Goal: Check status: Check status

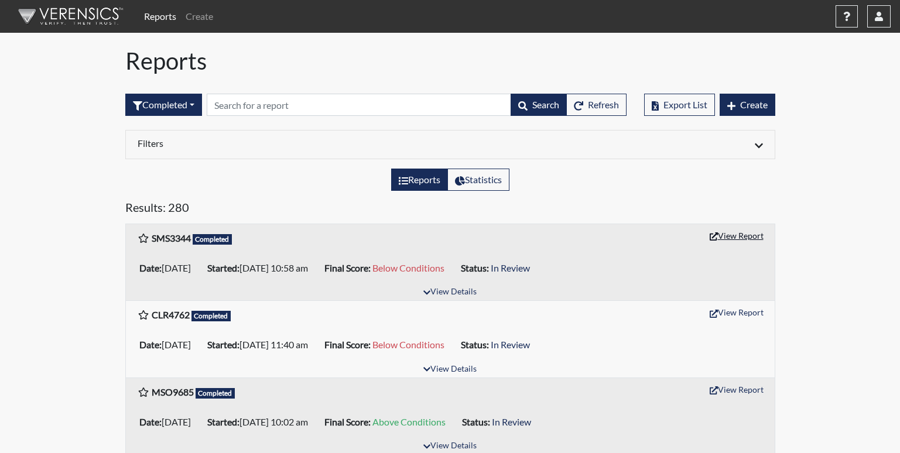
click at [739, 237] on button "View Report" at bounding box center [737, 236] width 64 height 18
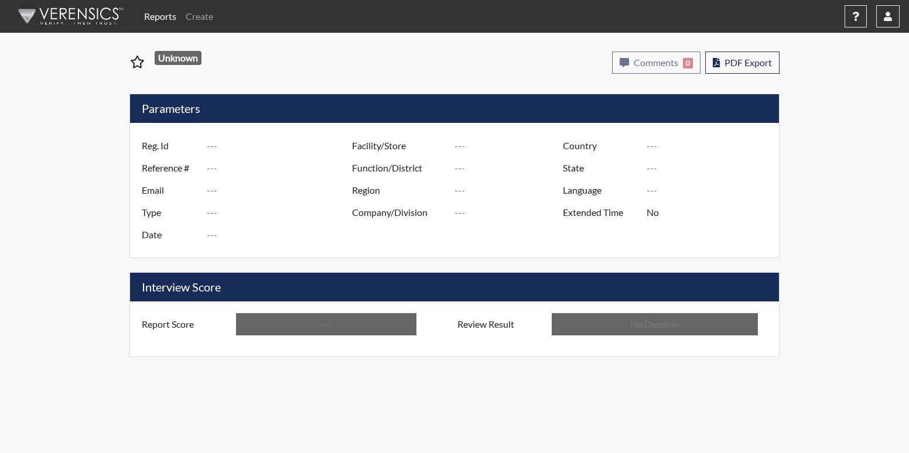
type input "SMS3344"
type input "51515"
type input "---"
type input "Corrections Pre-Employment"
type input "Sep 30, 2025"
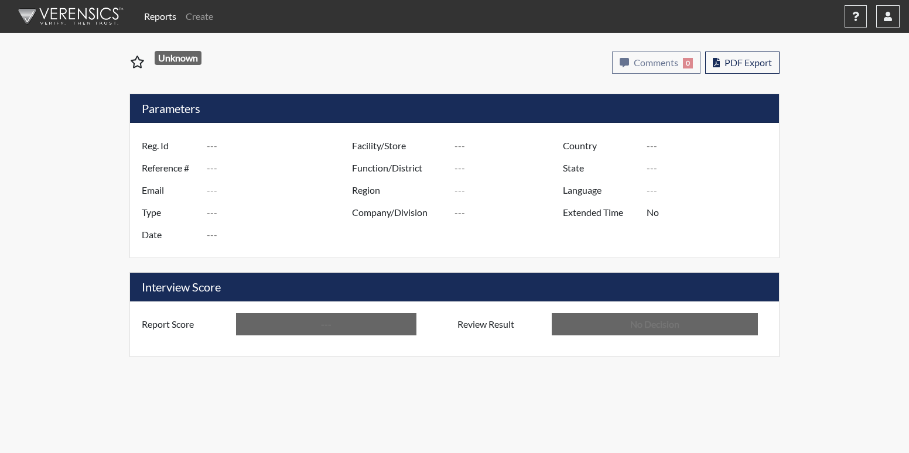
type input "[PERSON_NAME]"
type input "[GEOGRAPHIC_DATA]"
type input "[US_STATE]"
type input "English"
type input "Below Conditions"
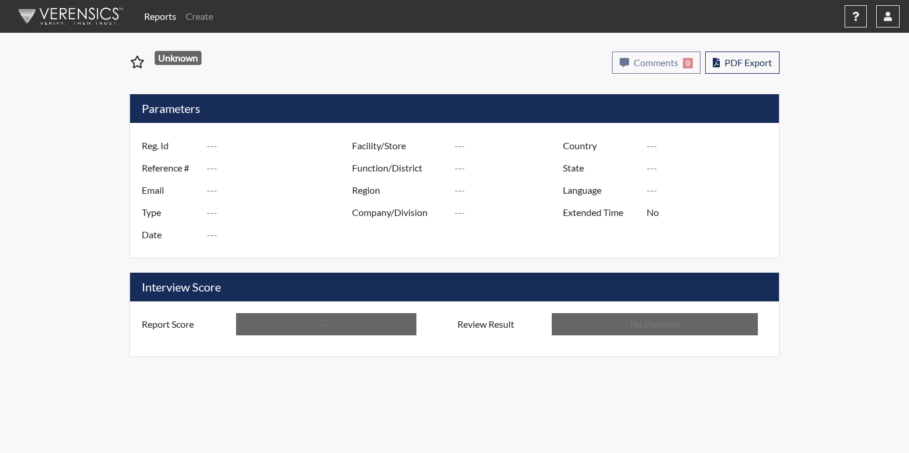
type input "In Review"
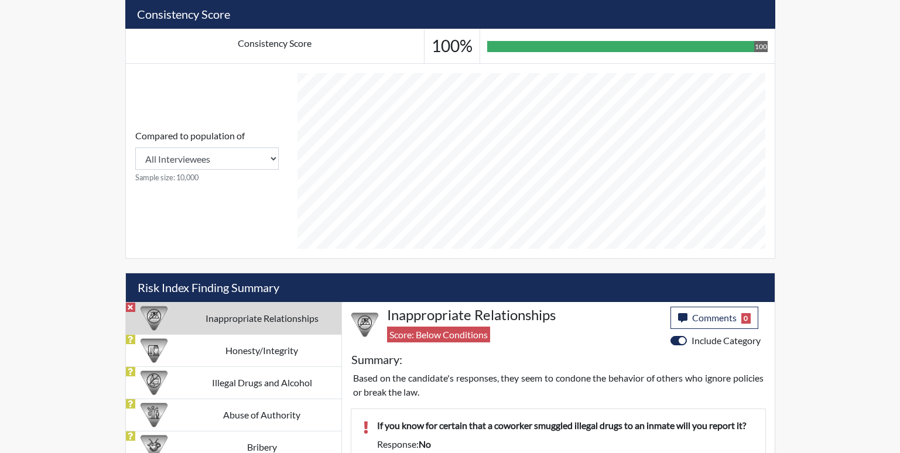
scroll to position [585579, 585287]
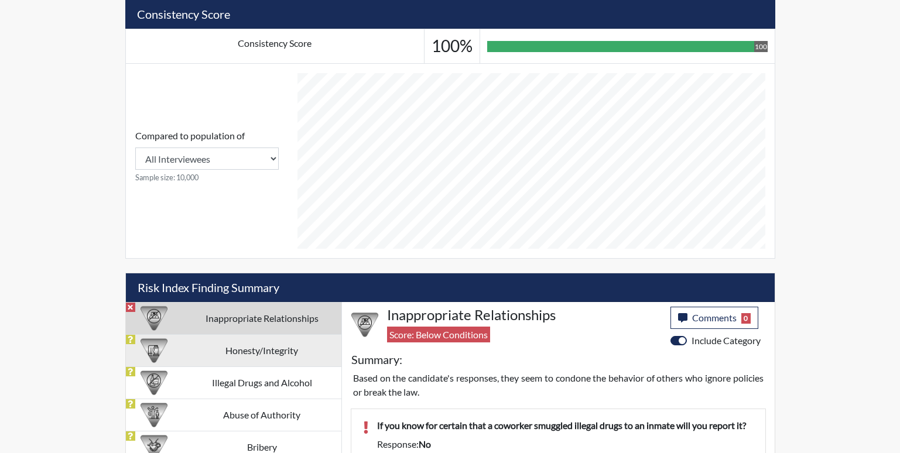
click at [205, 360] on td "Honesty/Integrity" at bounding box center [262, 350] width 159 height 32
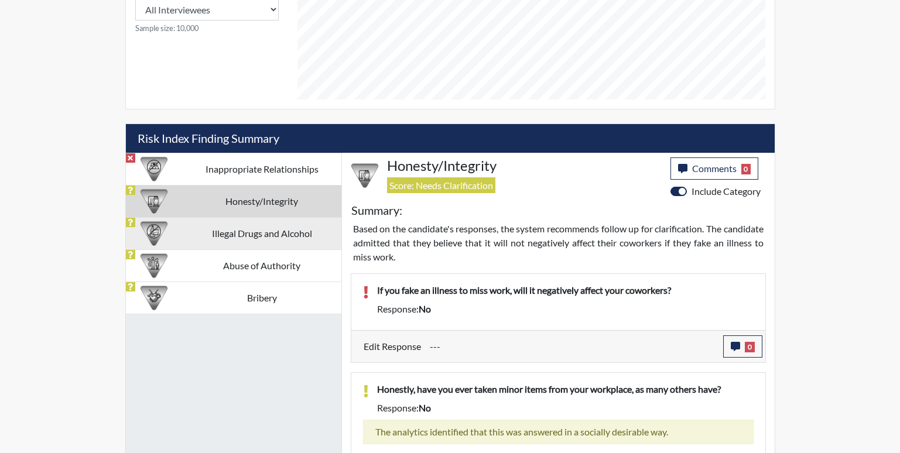
click at [279, 233] on td "Illegal Drugs and Alcohol" at bounding box center [262, 233] width 159 height 32
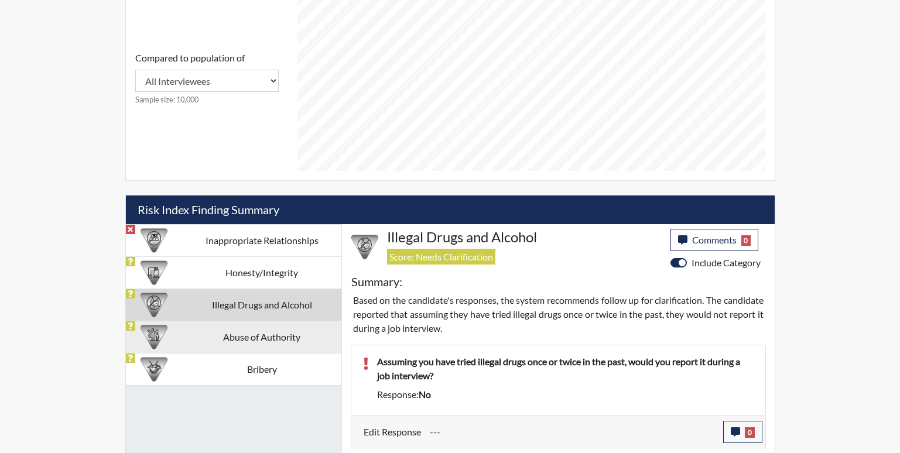
click at [252, 345] on td "Abuse of Authority" at bounding box center [262, 337] width 159 height 32
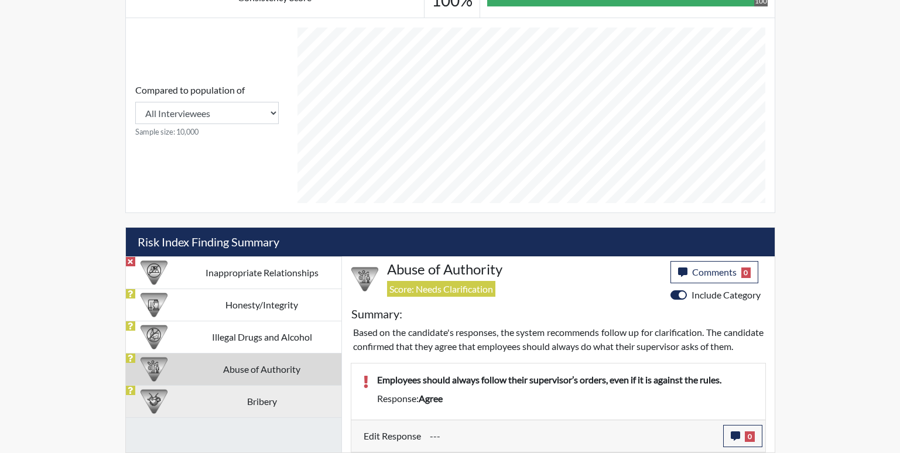
click at [293, 390] on td "Bribery" at bounding box center [262, 401] width 159 height 32
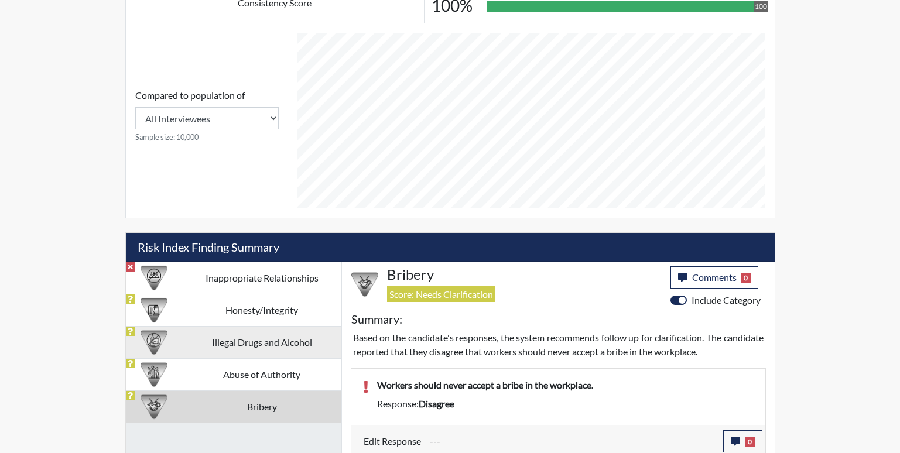
scroll to position [482, 0]
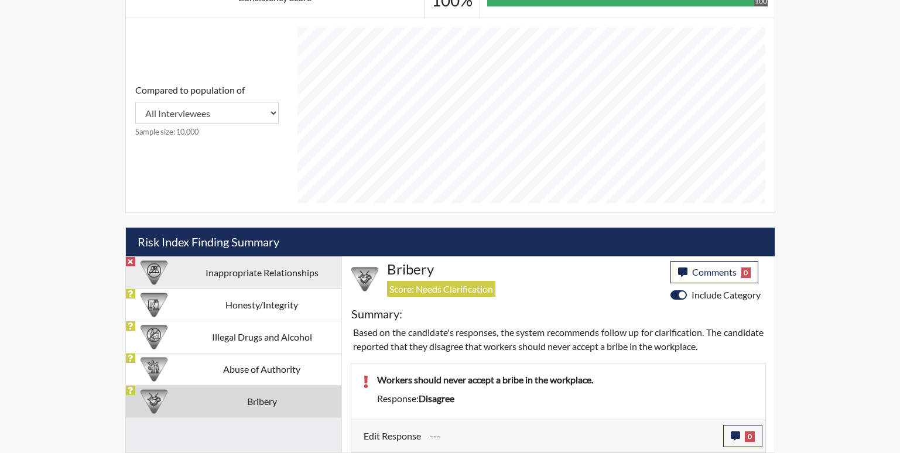
click at [285, 278] on td "Inappropriate Relationships" at bounding box center [262, 273] width 159 height 32
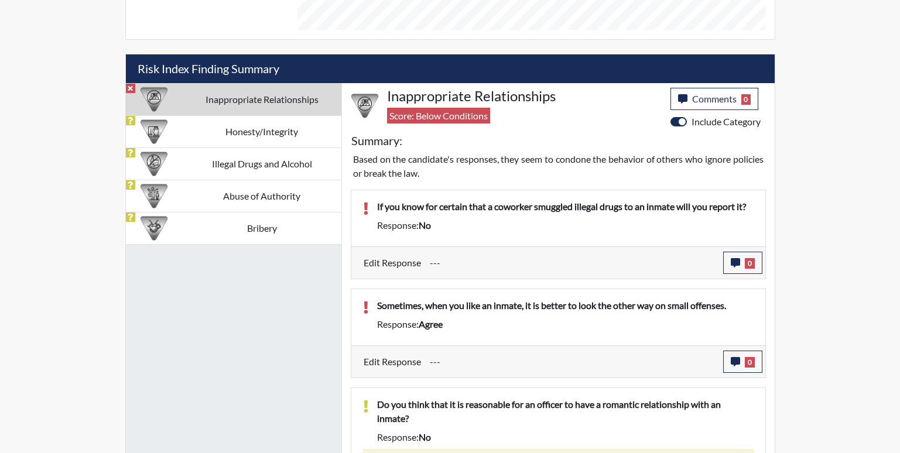
scroll to position [660, 0]
